Goal: Task Accomplishment & Management: Complete application form

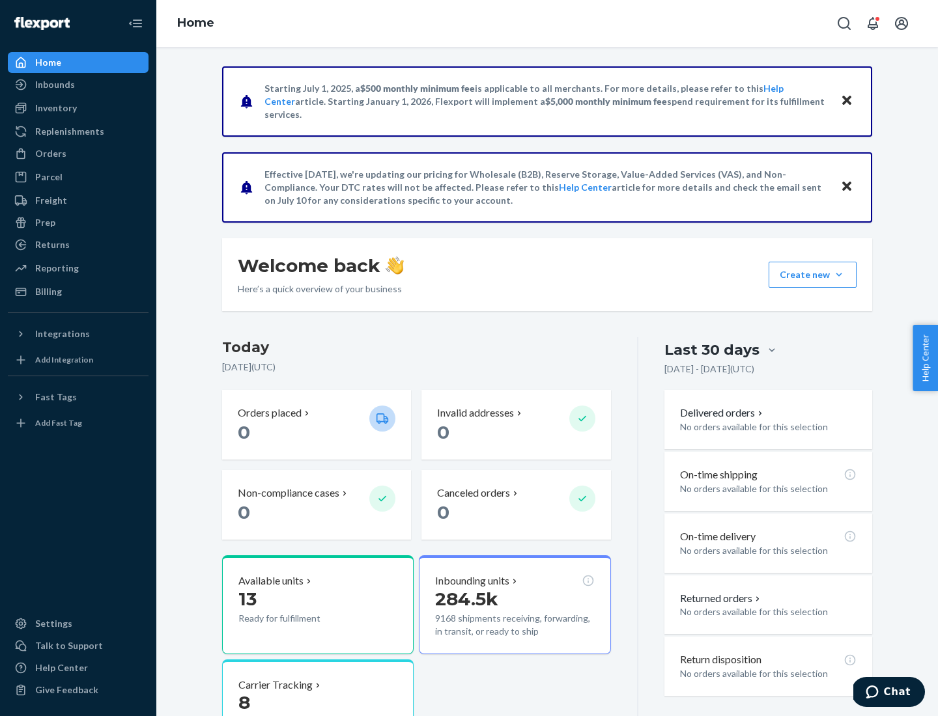
click at [839, 275] on button "Create new Create new inbound Create new order Create new product" at bounding box center [812, 275] width 88 height 26
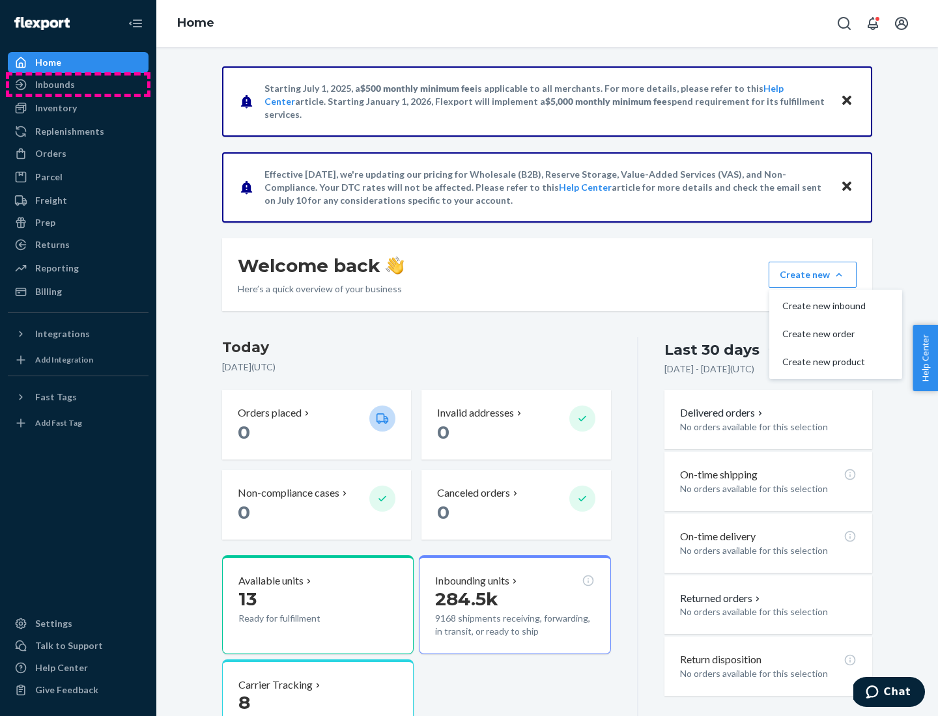
click at [78, 85] on div "Inbounds" at bounding box center [78, 85] width 138 height 18
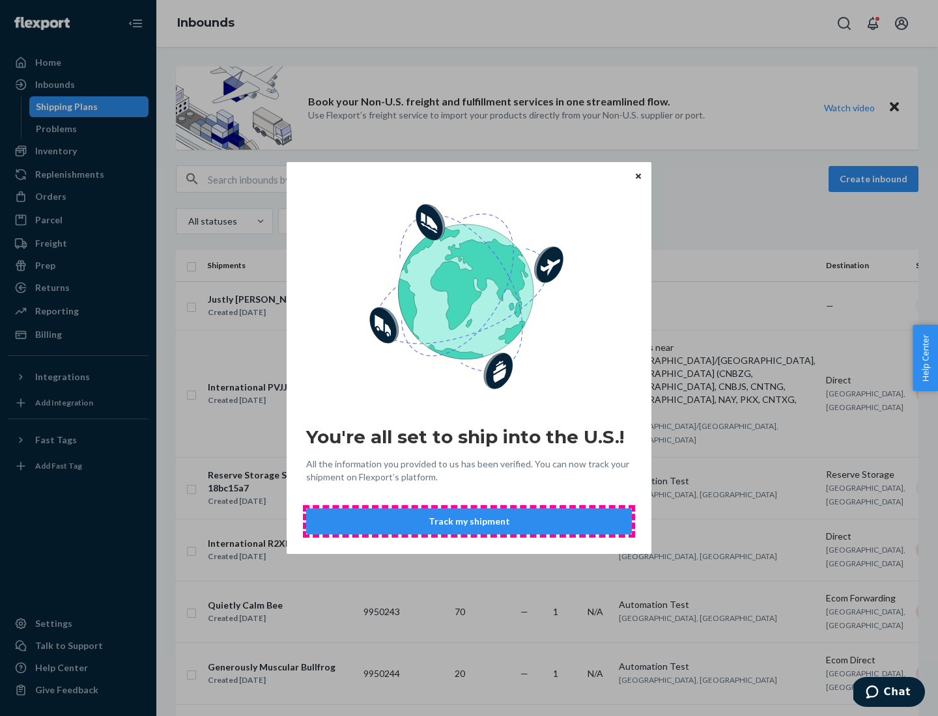
click at [469, 521] on button "Track my shipment" at bounding box center [469, 521] width 326 height 26
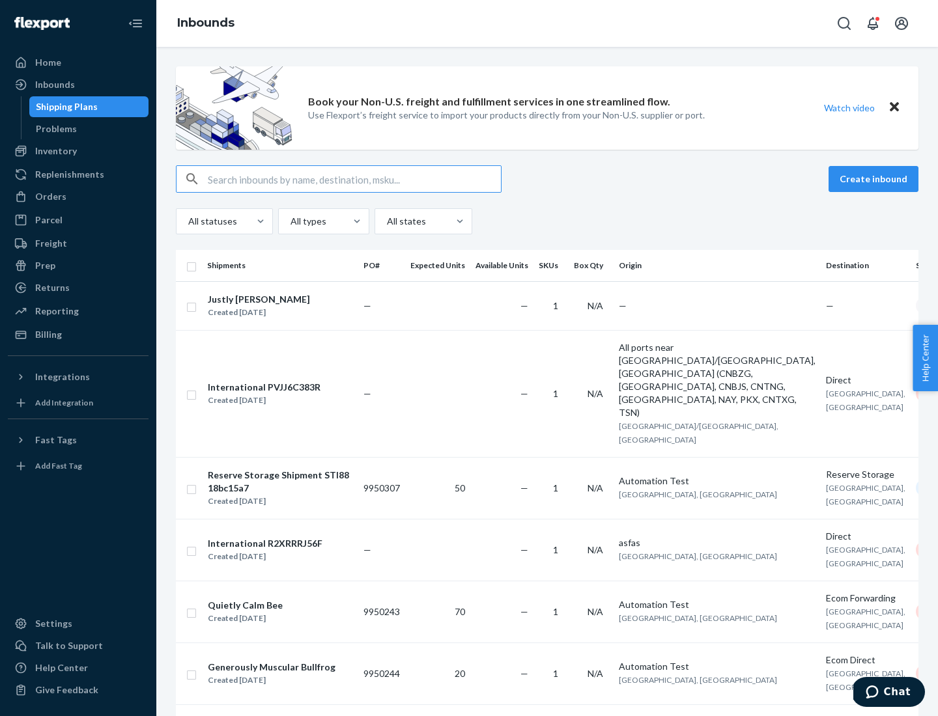
click at [875, 179] on button "Create inbound" at bounding box center [873, 179] width 90 height 26
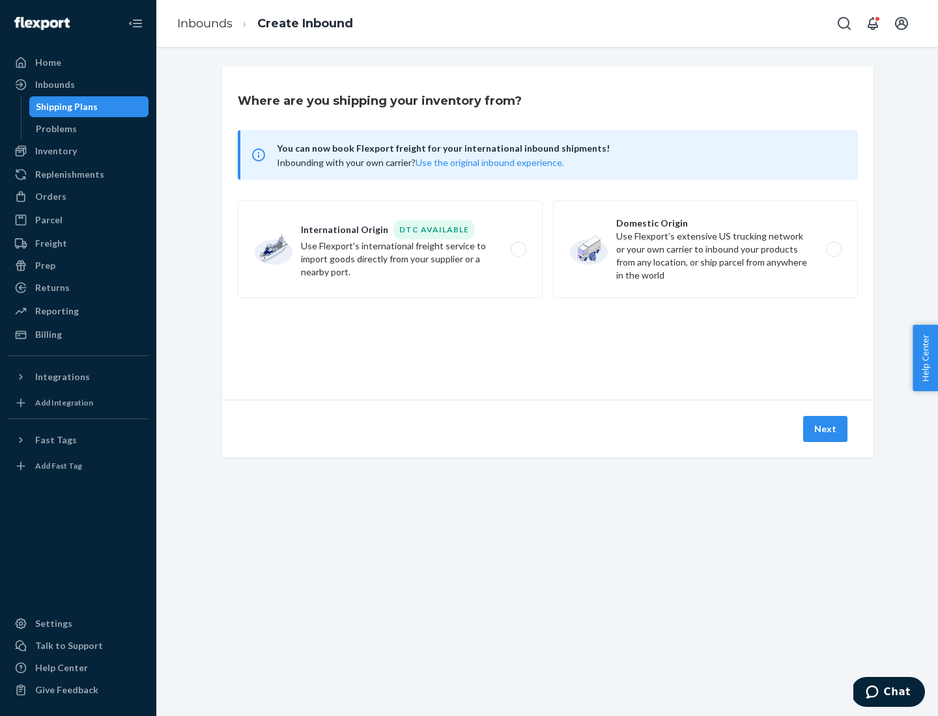
click at [390, 249] on label "International Origin DTC Available Use Flexport's international freight service…" at bounding box center [390, 250] width 305 height 98
click at [518, 249] on input "International Origin DTC Available Use Flexport's international freight service…" at bounding box center [522, 249] width 8 height 8
radio input "true"
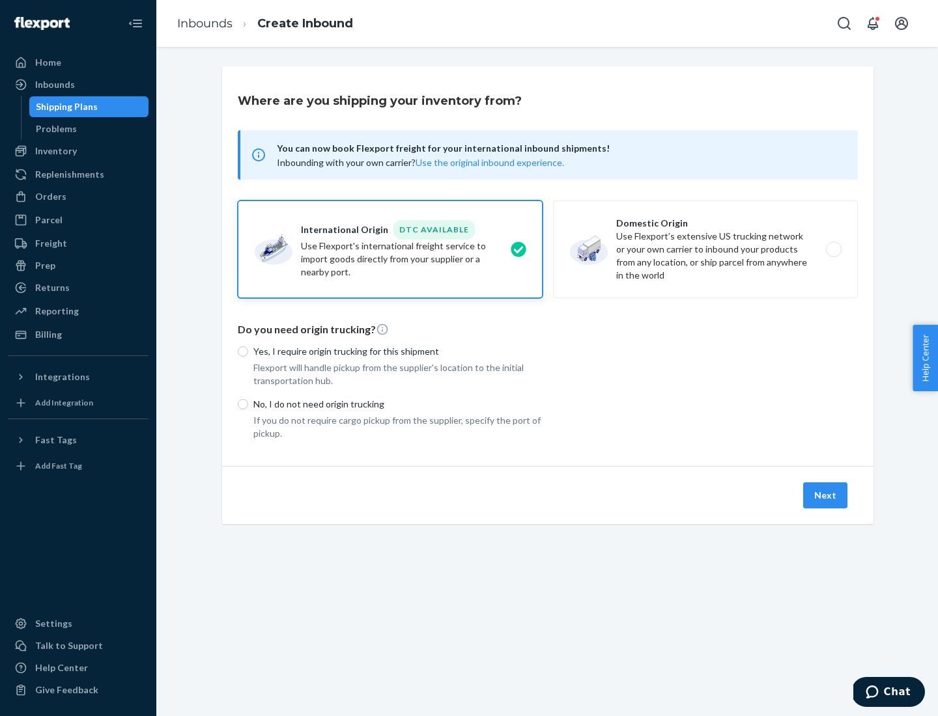
click at [398, 404] on p "No, I do not need origin trucking" at bounding box center [397, 404] width 289 height 13
click at [248, 404] on input "No, I do not need origin trucking" at bounding box center [243, 404] width 10 height 10
radio input "true"
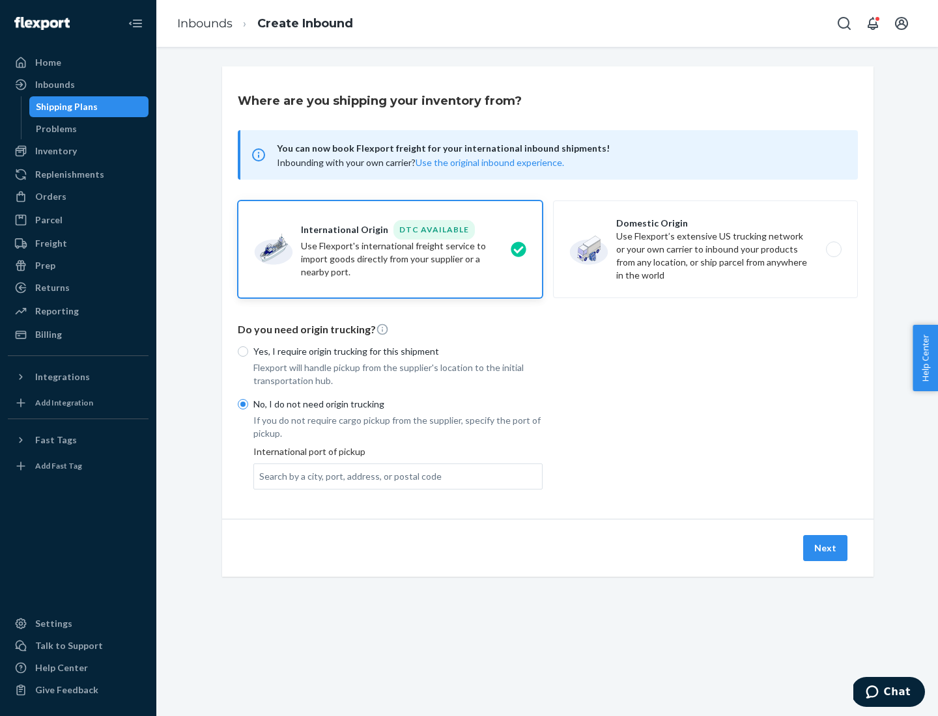
click at [347, 476] on div "Search by a city, port, address, or postal code" at bounding box center [350, 476] width 182 height 13
click at [260, 476] on input "Search by a city, port, address, or postal code" at bounding box center [259, 476] width 1 height 13
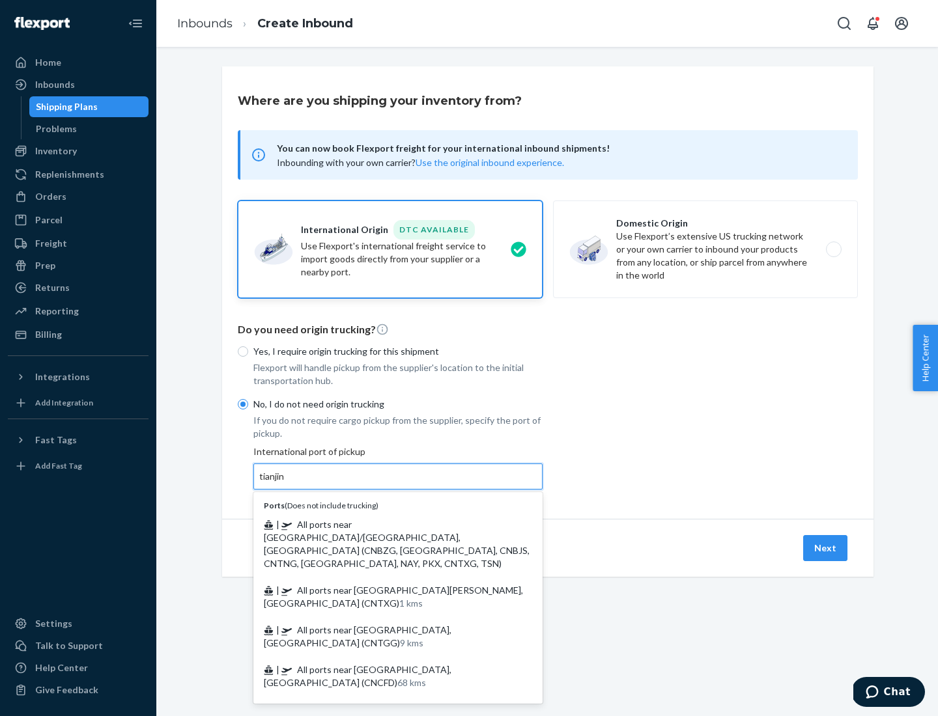
click at [385, 524] on span "| All ports near [GEOGRAPHIC_DATA]/[GEOGRAPHIC_DATA], [GEOGRAPHIC_DATA] (CNBZG,…" at bounding box center [397, 544] width 266 height 50
click at [286, 483] on input "tianjin" at bounding box center [272, 476] width 27 height 13
type input "All ports near [GEOGRAPHIC_DATA]/[GEOGRAPHIC_DATA], [GEOGRAPHIC_DATA] (CNBZG, […"
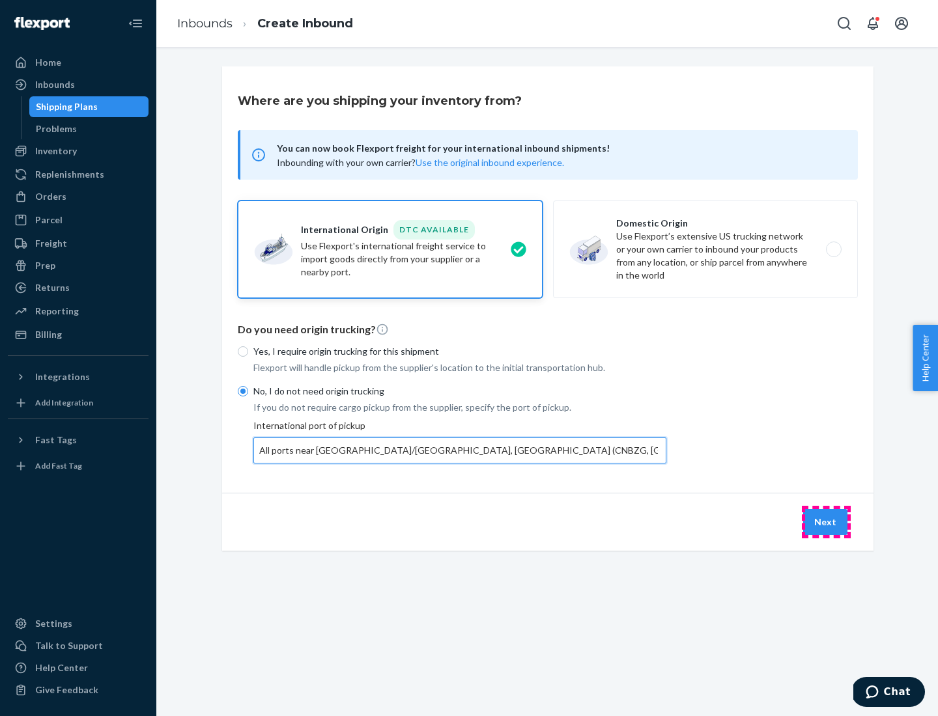
click at [826, 521] on button "Next" at bounding box center [825, 522] width 44 height 26
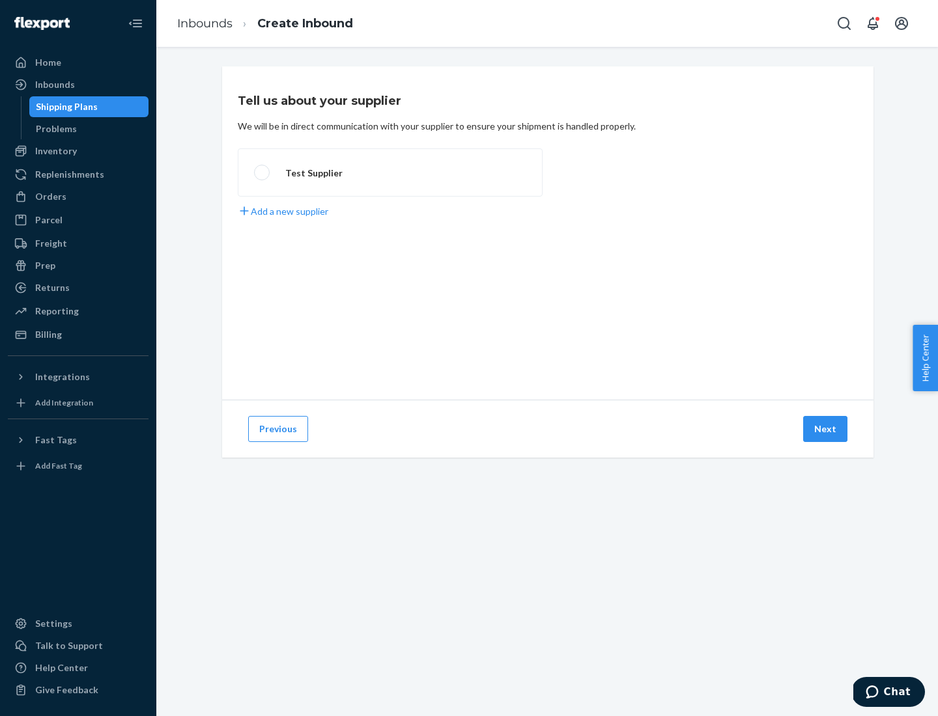
click at [390, 173] on label "Test Supplier" at bounding box center [390, 172] width 305 height 48
click at [262, 173] on input "Test Supplier" at bounding box center [258, 173] width 8 height 8
radio input "true"
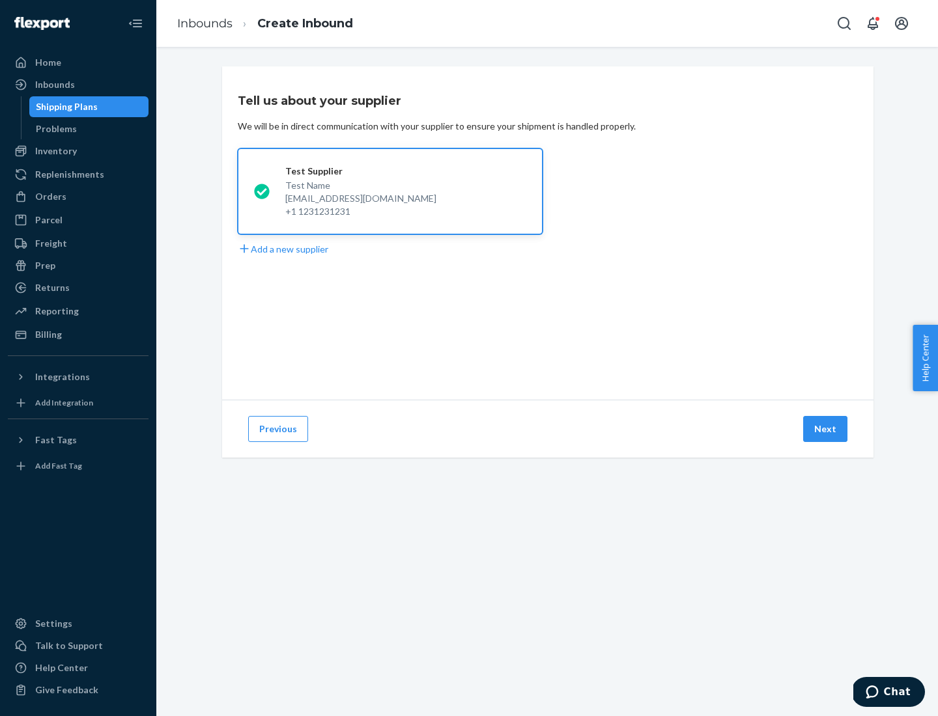
click at [826, 429] on button "Next" at bounding box center [825, 429] width 44 height 26
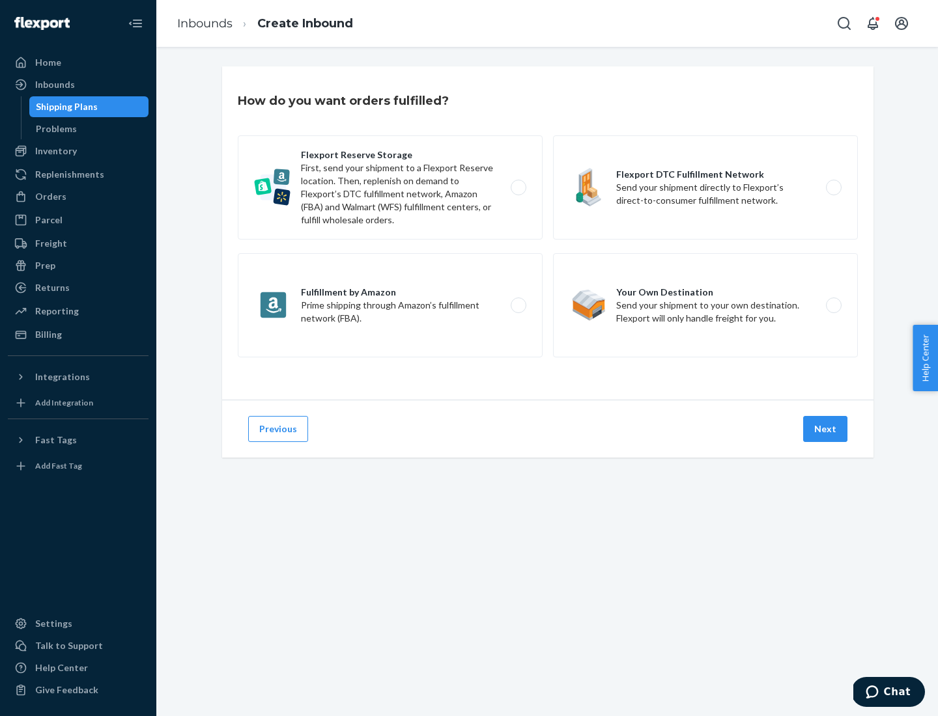
click at [390, 188] on label "Flexport Reserve Storage First, send your shipment to a Flexport Reserve locati…" at bounding box center [390, 187] width 305 height 104
click at [518, 188] on input "Flexport Reserve Storage First, send your shipment to a Flexport Reserve locati…" at bounding box center [522, 188] width 8 height 8
radio input "true"
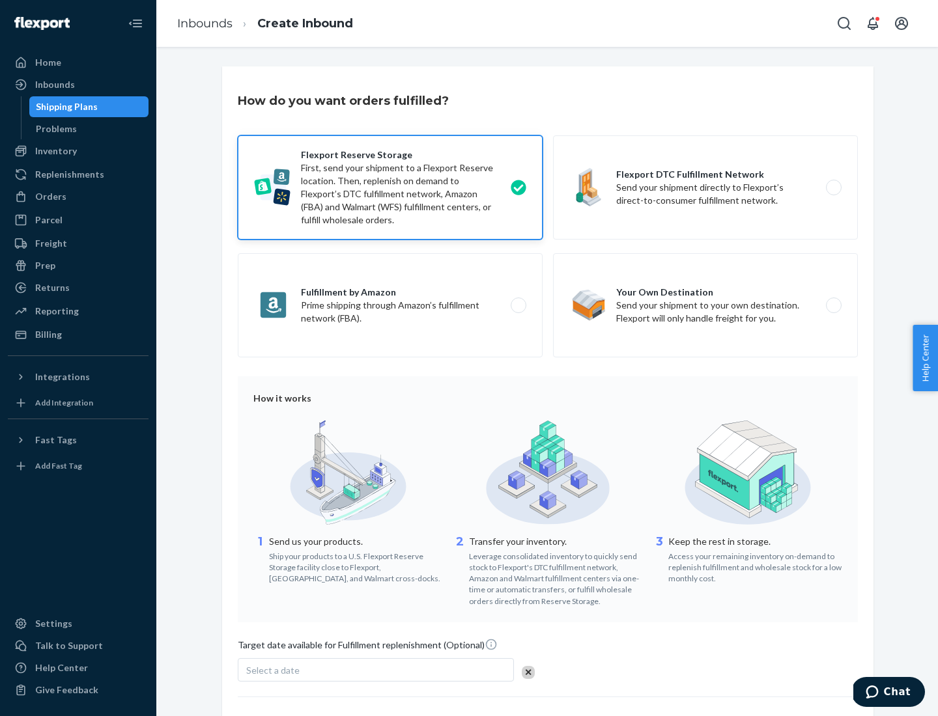
scroll to position [107, 0]
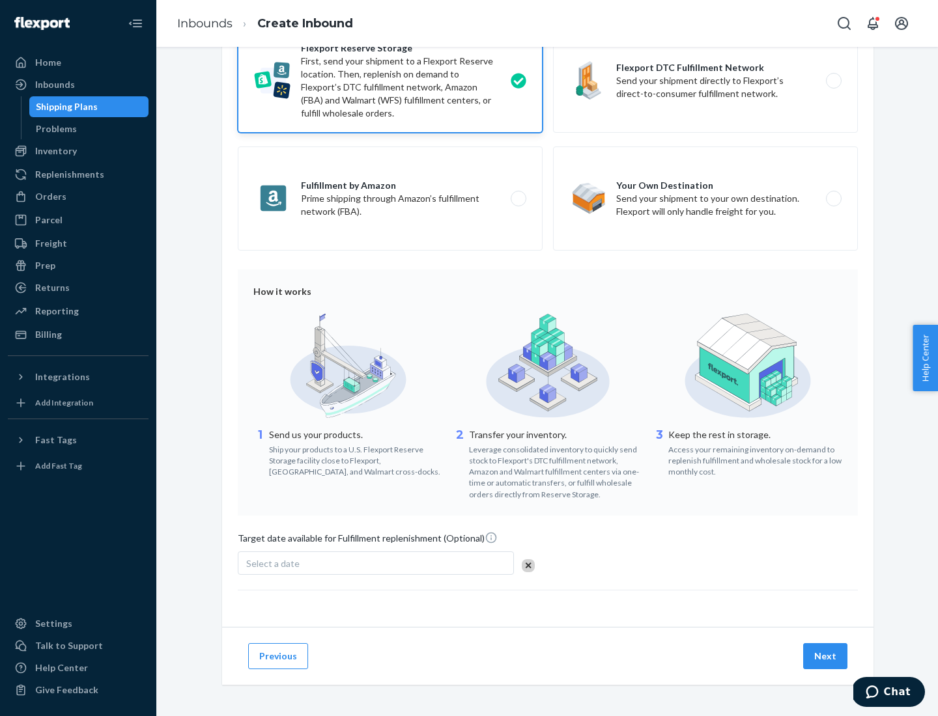
click at [826, 656] on button "Next" at bounding box center [825, 656] width 44 height 26
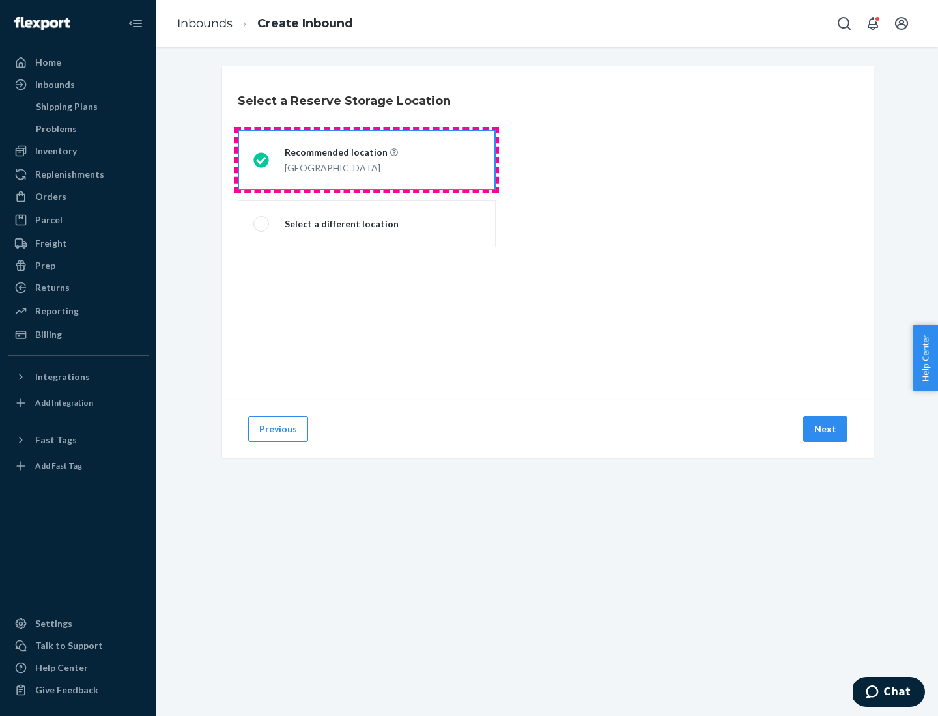
click at [367, 160] on div "[GEOGRAPHIC_DATA]" at bounding box center [341, 167] width 113 height 16
click at [262, 160] on input "Recommended location [GEOGRAPHIC_DATA]" at bounding box center [257, 160] width 8 height 8
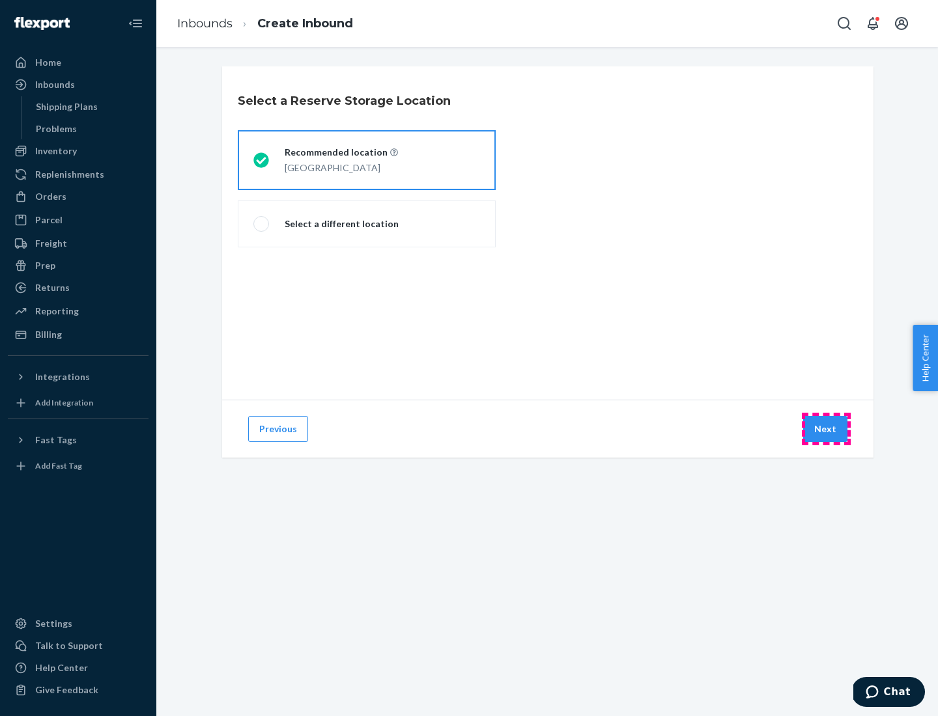
click at [826, 429] on button "Next" at bounding box center [825, 429] width 44 height 26
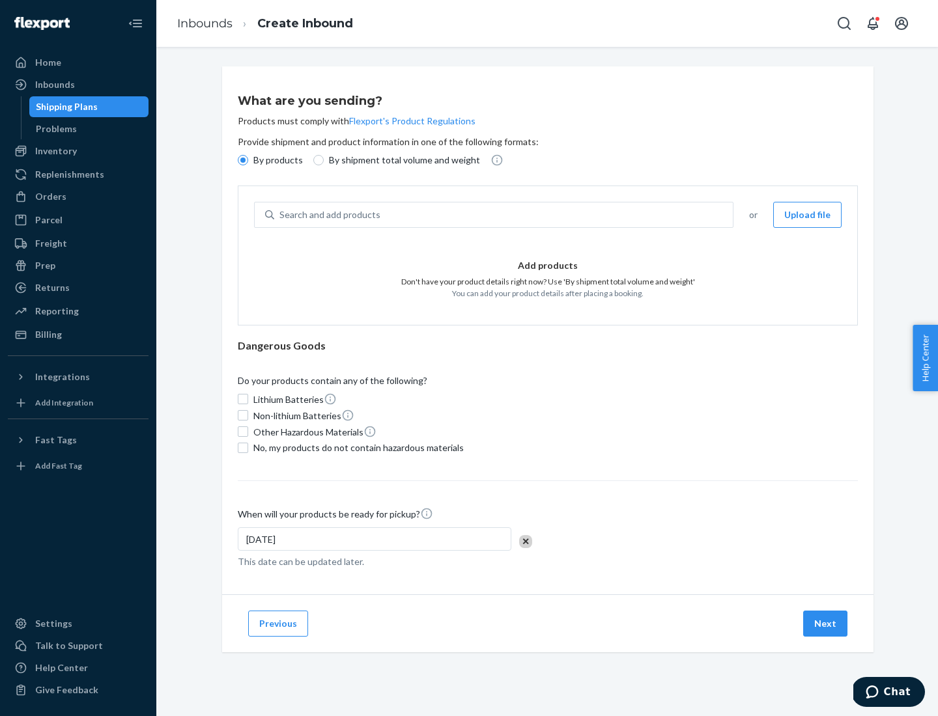
click at [504, 215] on div "Search and add products" at bounding box center [503, 214] width 458 height 23
click at [281, 215] on input "Search and add products" at bounding box center [279, 214] width 1 height 13
click at [316, 160] on input "By shipment total volume and weight" at bounding box center [318, 160] width 10 height 10
radio input "true"
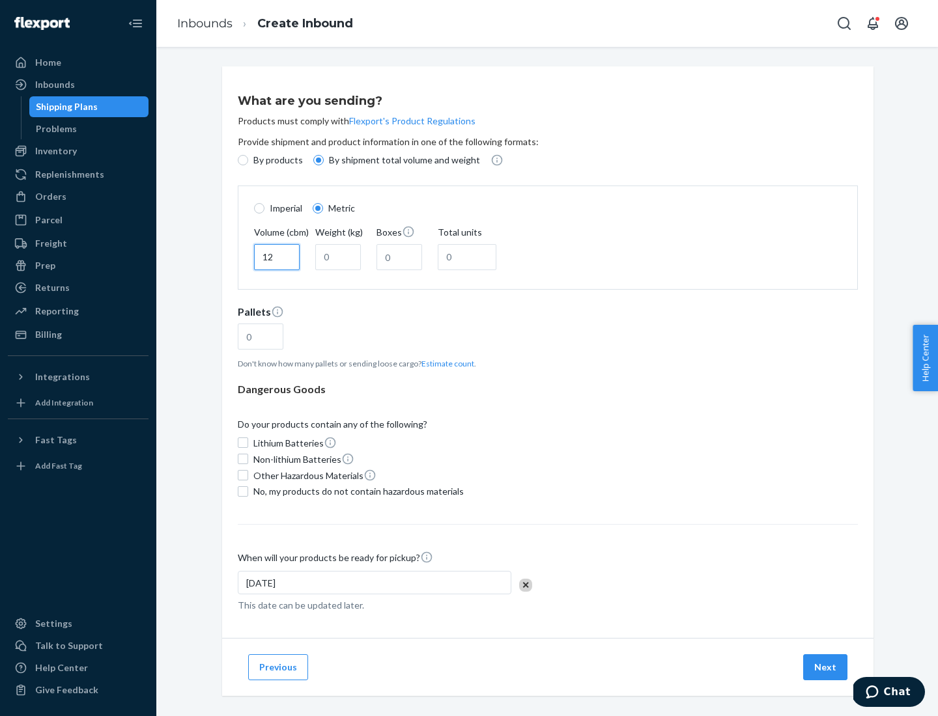
type input "12"
type input "22"
type input "222"
type input "121"
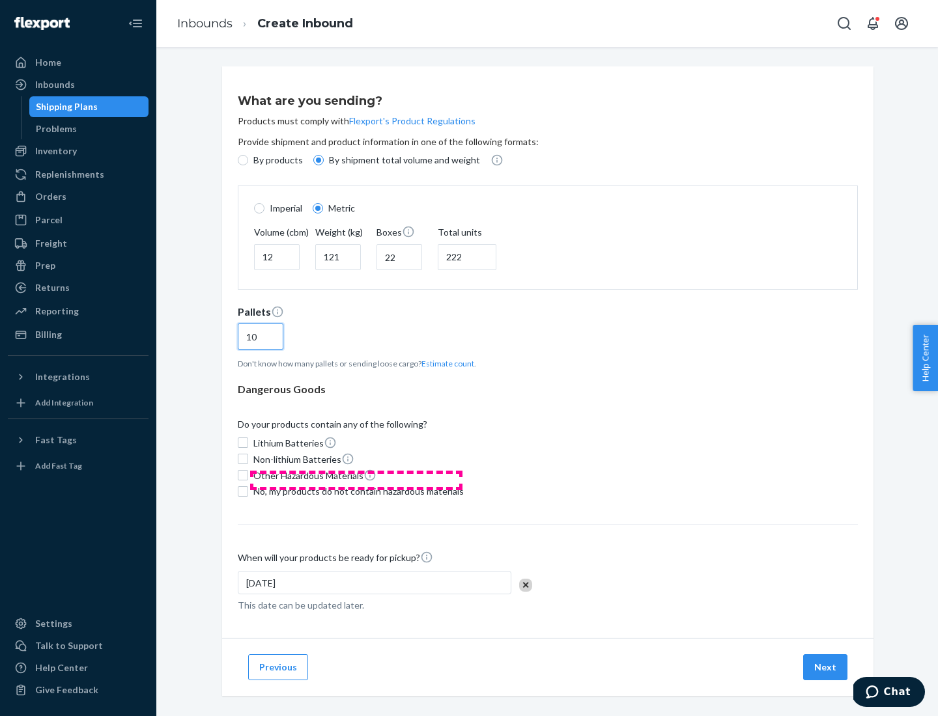
scroll to position [11, 0]
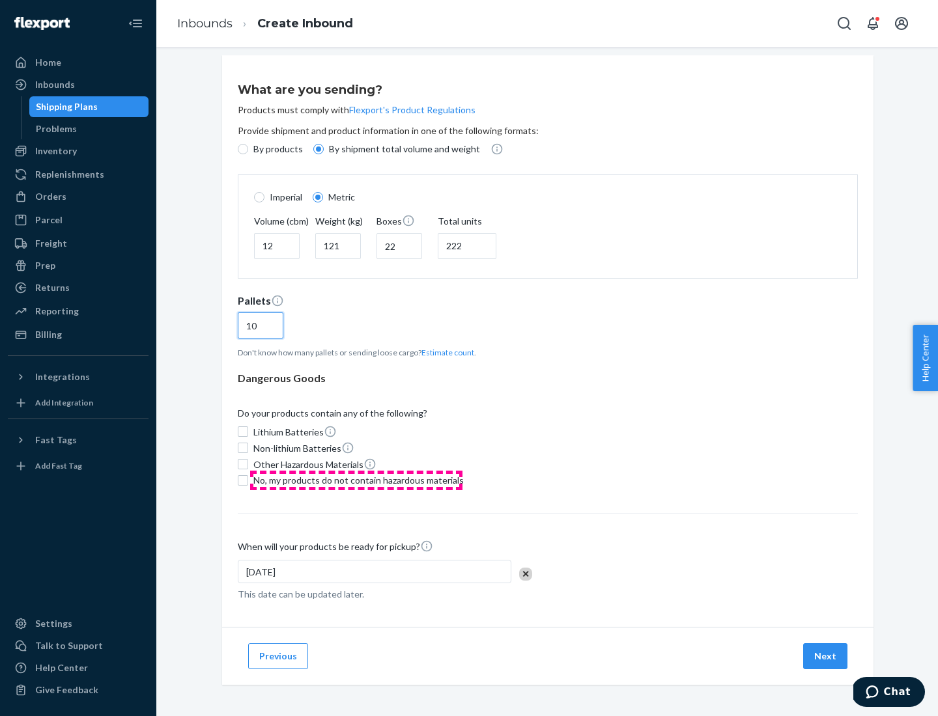
type input "10"
click at [356, 480] on span "No, my products do not contain hazardous materials" at bounding box center [358, 480] width 210 height 13
click at [248, 480] on input "No, my products do not contain hazardous materials" at bounding box center [243, 480] width 10 height 10
checkbox input "true"
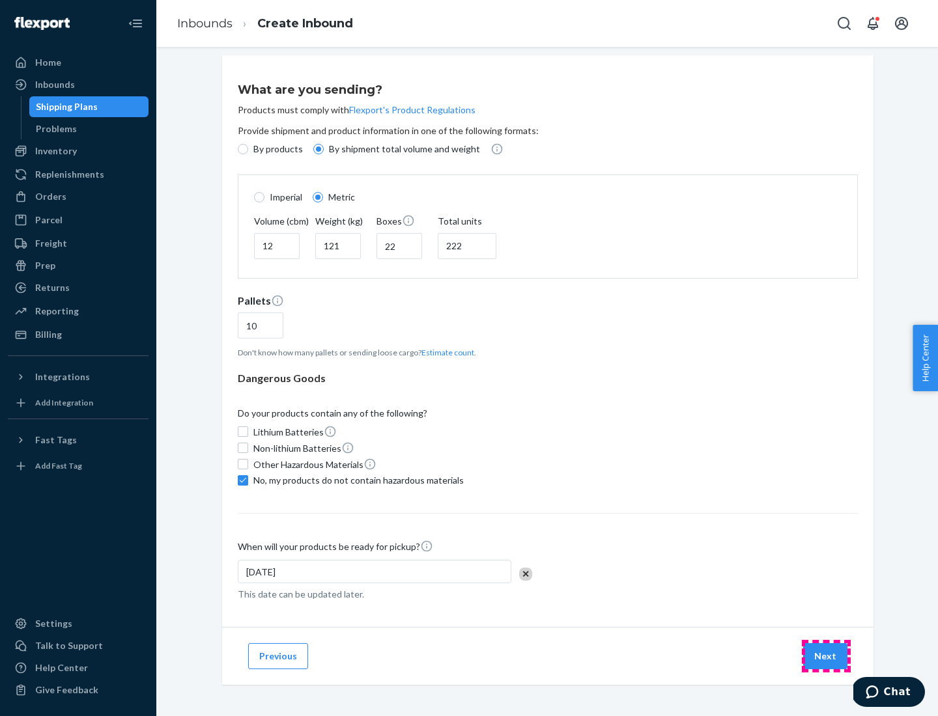
click at [826, 656] on button "Next" at bounding box center [825, 656] width 44 height 26
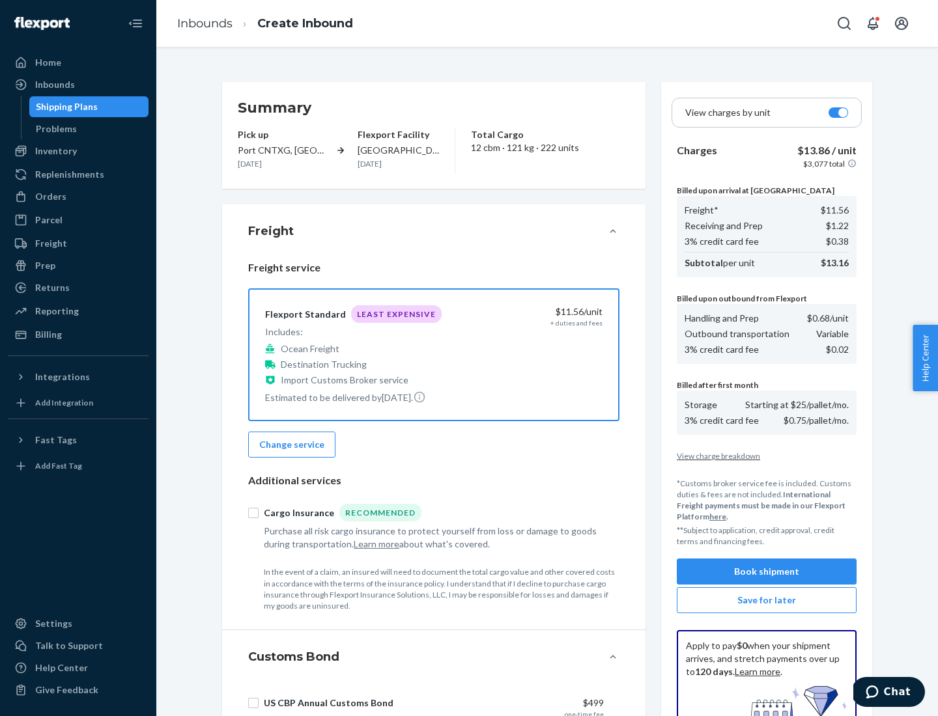
scroll to position [190, 0]
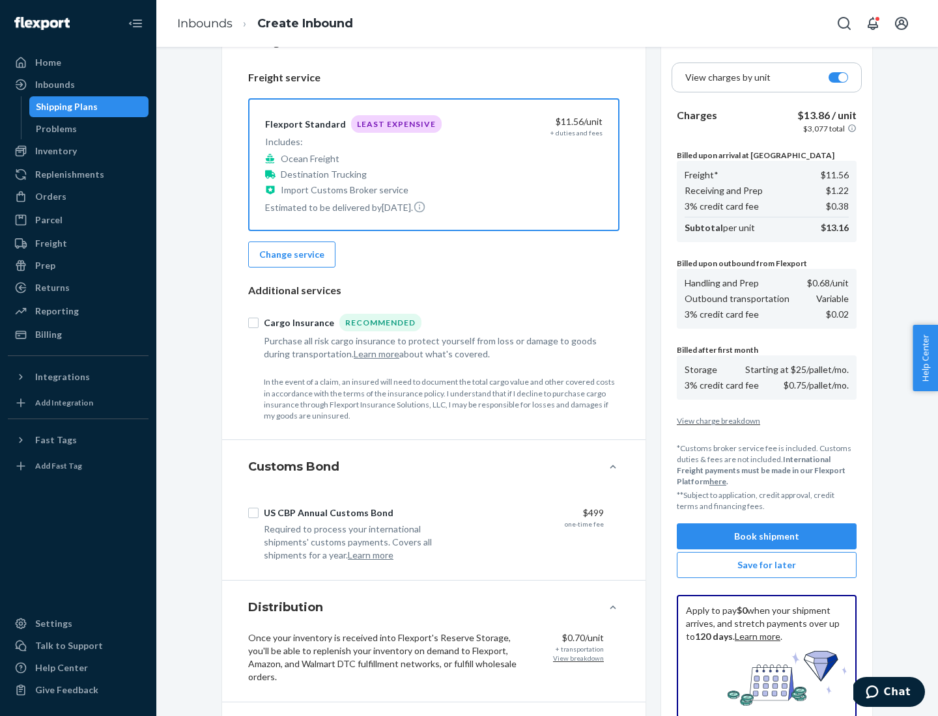
click at [766, 536] on button "Book shipment" at bounding box center [766, 536] width 180 height 26
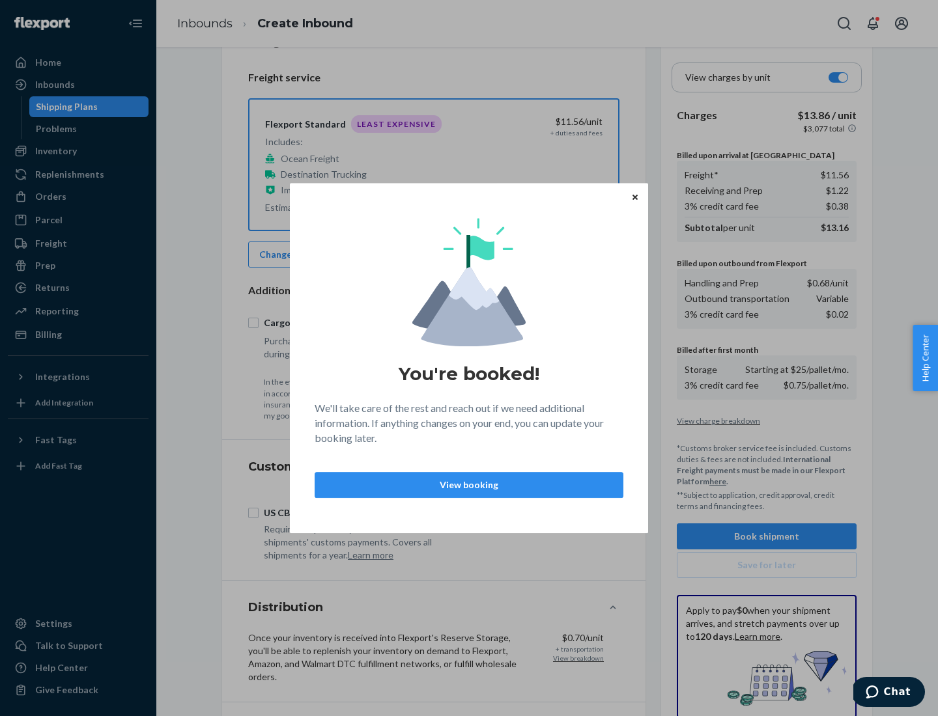
click at [469, 484] on p "View booking" at bounding box center [469, 485] width 286 height 13
